Goal: Task Accomplishment & Management: Manage account settings

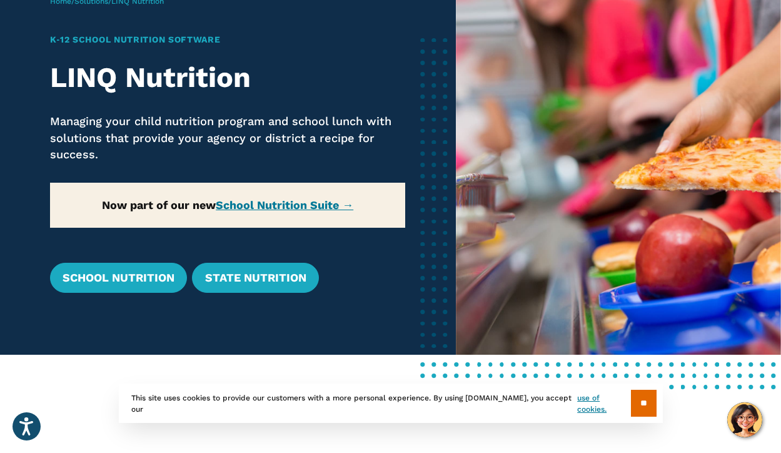
scroll to position [64, 0]
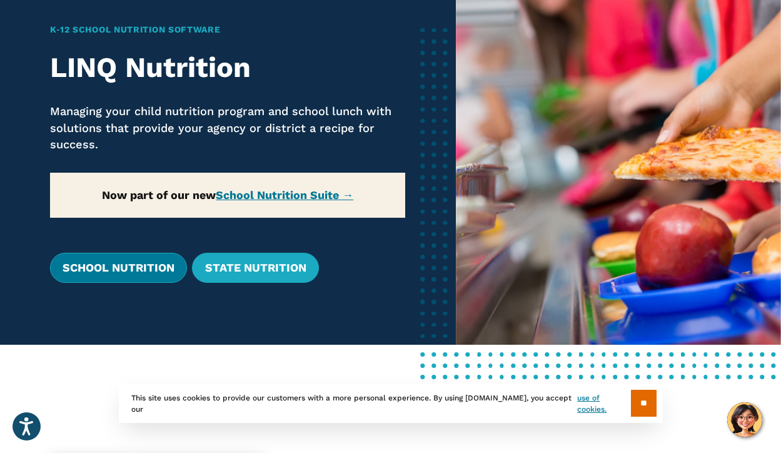
click at [181, 273] on link "School Nutrition" at bounding box center [118, 268] width 137 height 30
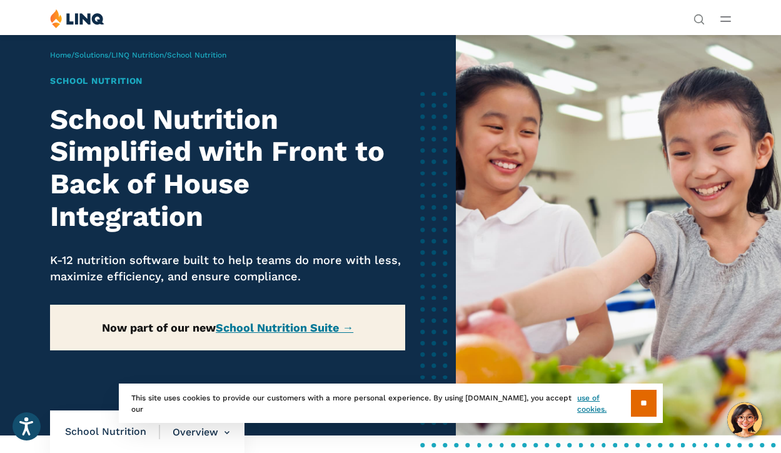
click at [723, 19] on icon "Open Main Menu" at bounding box center [726, 19] width 11 height 6
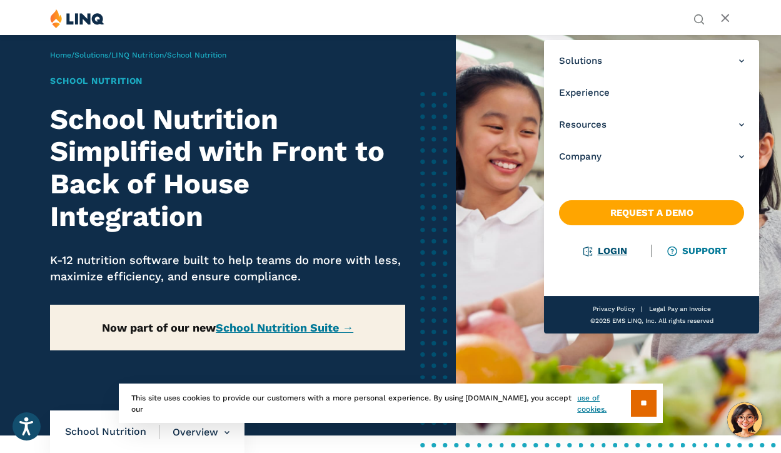
click at [593, 253] on link "Login" at bounding box center [605, 250] width 43 height 11
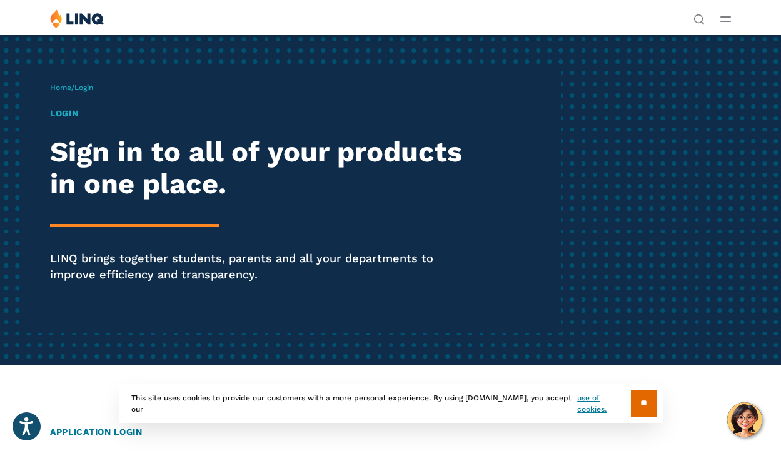
click at [68, 116] on h1 "Login" at bounding box center [264, 113] width 429 height 13
click at [138, 189] on h2 "Sign in to all of your products in one place." at bounding box center [264, 168] width 429 height 65
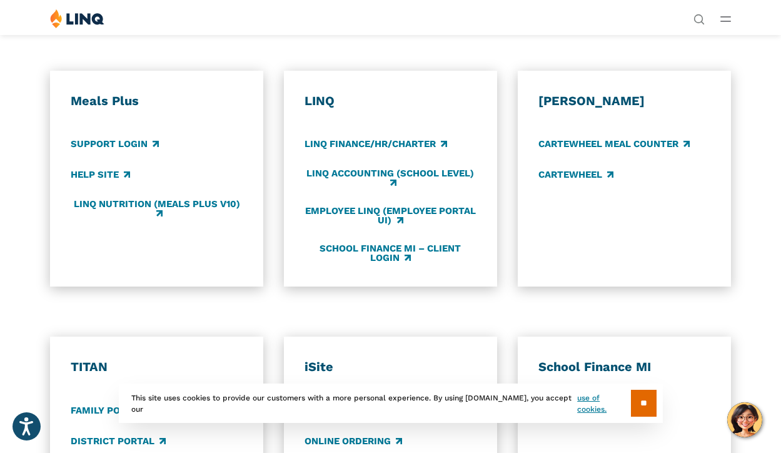
scroll to position [567, 0]
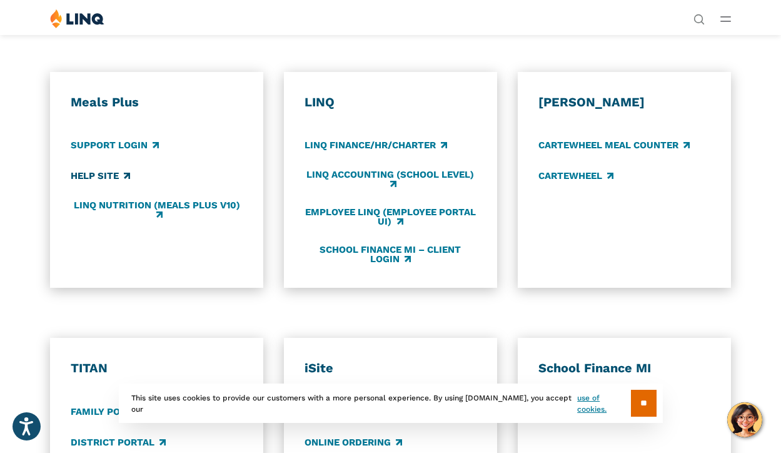
click at [106, 181] on link "Help Site" at bounding box center [100, 177] width 59 height 14
